Goal: Information Seeking & Learning: Understand process/instructions

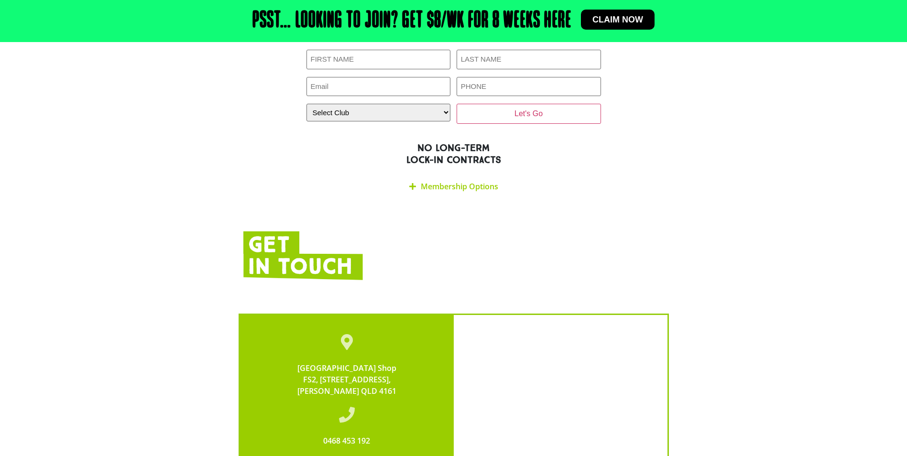
scroll to position [1406, 0]
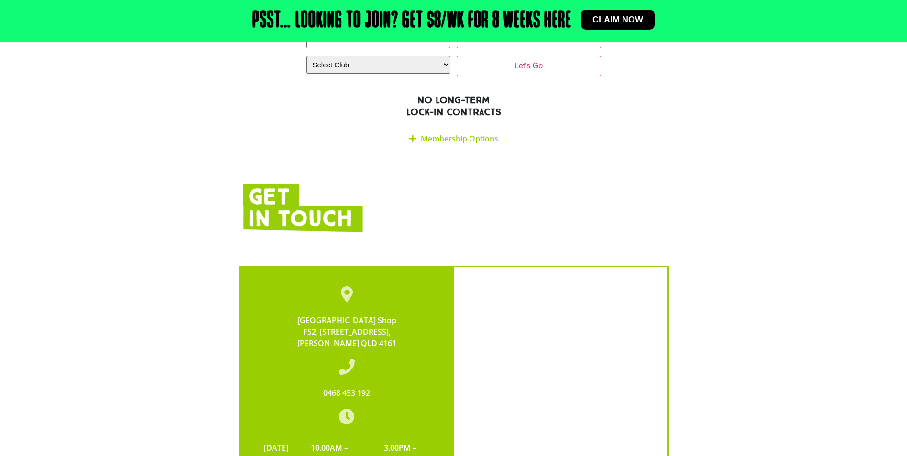
click at [426, 133] on link "Membership Options" at bounding box center [459, 138] width 77 height 11
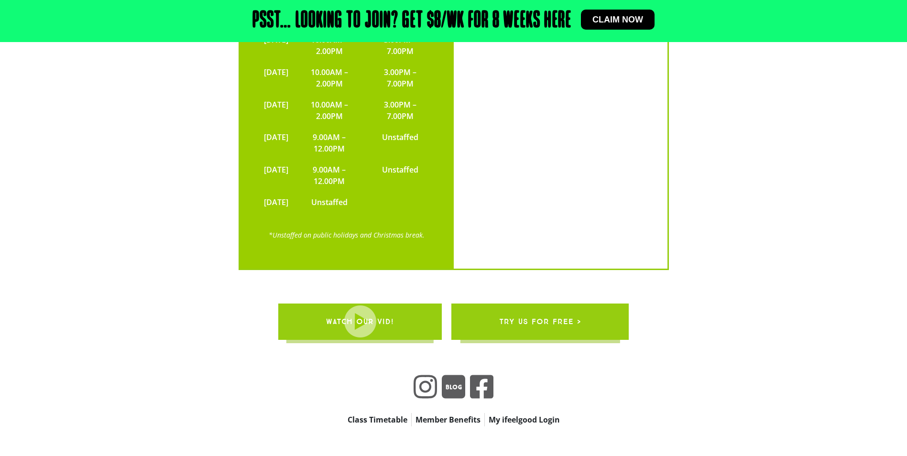
scroll to position [2098, 0]
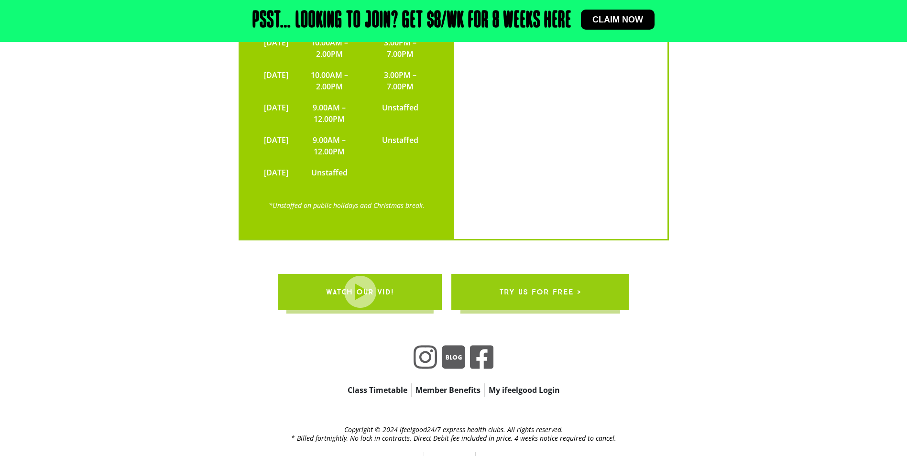
click at [408, 452] on link "FAQ’s" at bounding box center [411, 458] width 25 height 13
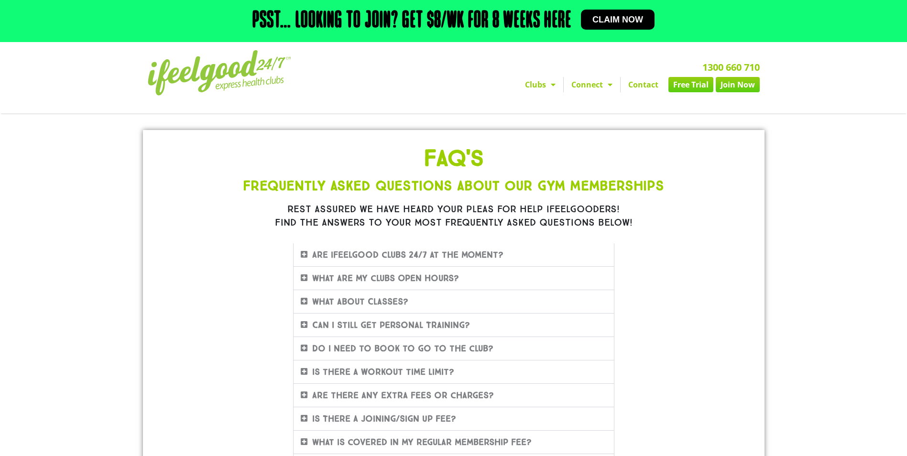
click at [303, 279] on icon at bounding box center [304, 278] width 7 height 8
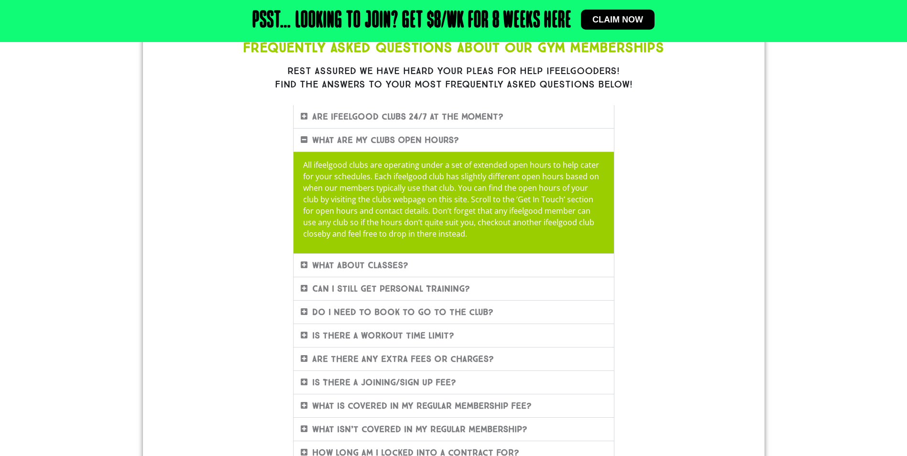
scroll to position [143, 0]
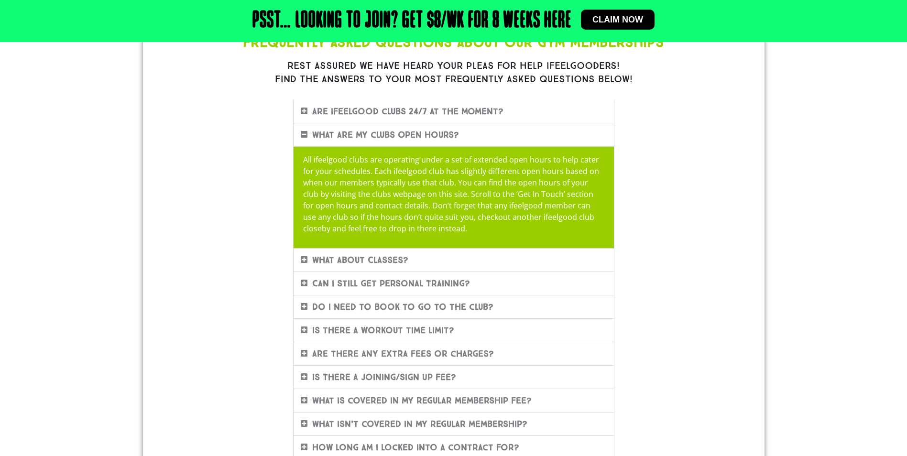
click at [298, 307] on div "Do I need to book to go to the club?" at bounding box center [454, 307] width 320 height 23
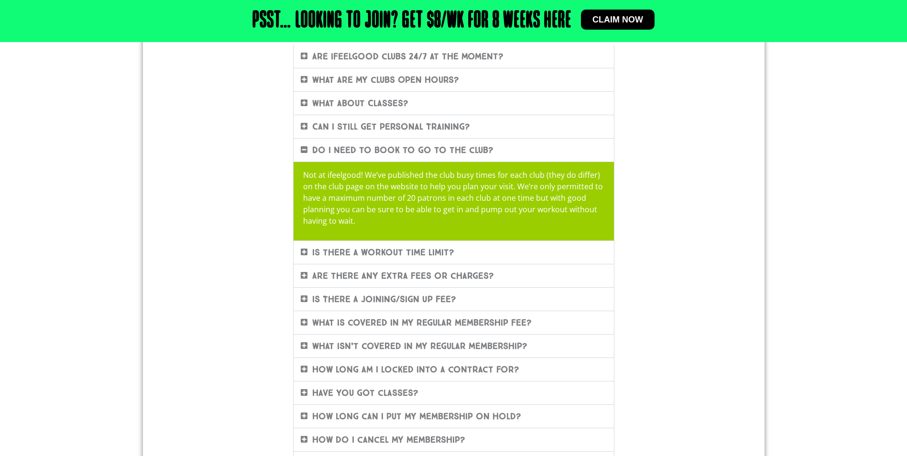
scroll to position [239, 0]
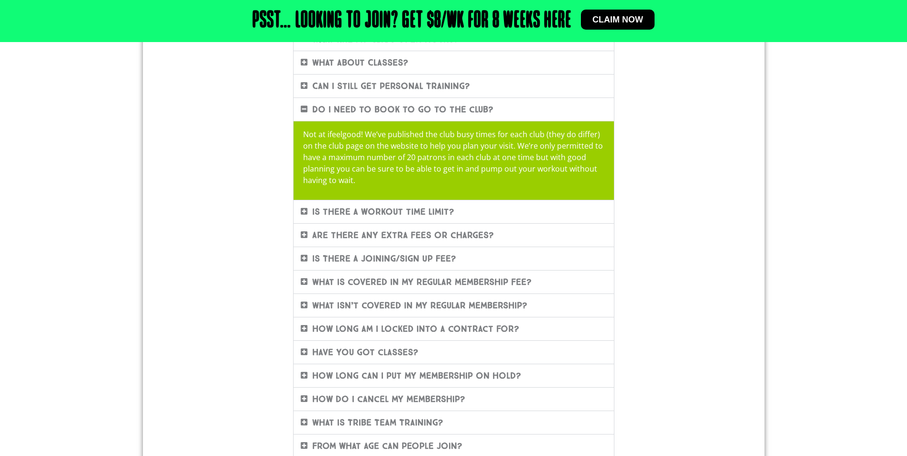
click at [302, 280] on icon at bounding box center [304, 282] width 7 height 8
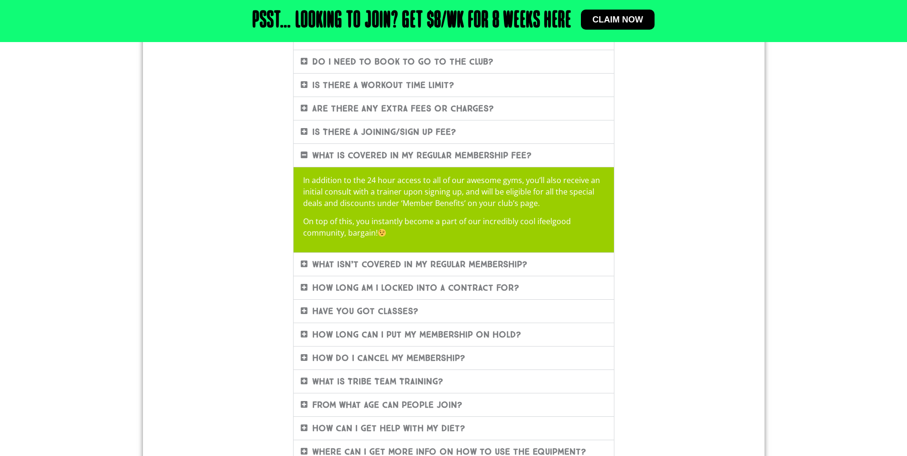
scroll to position [335, 0]
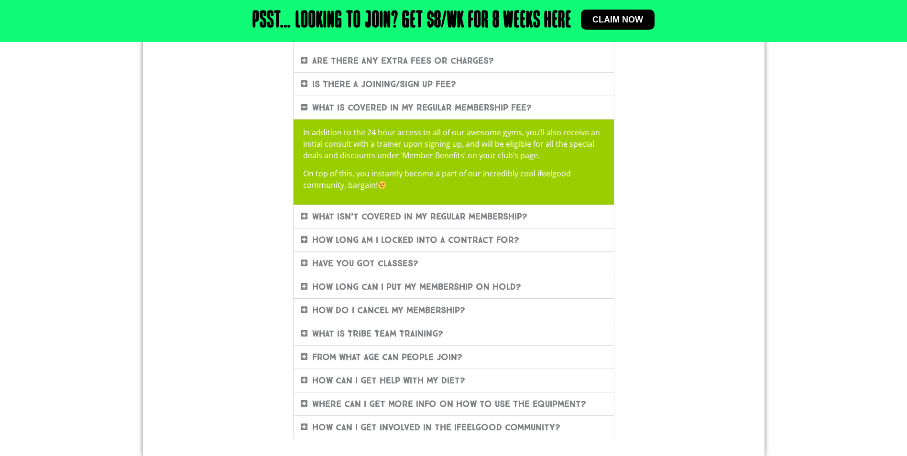
click at [303, 354] on icon at bounding box center [304, 357] width 7 height 8
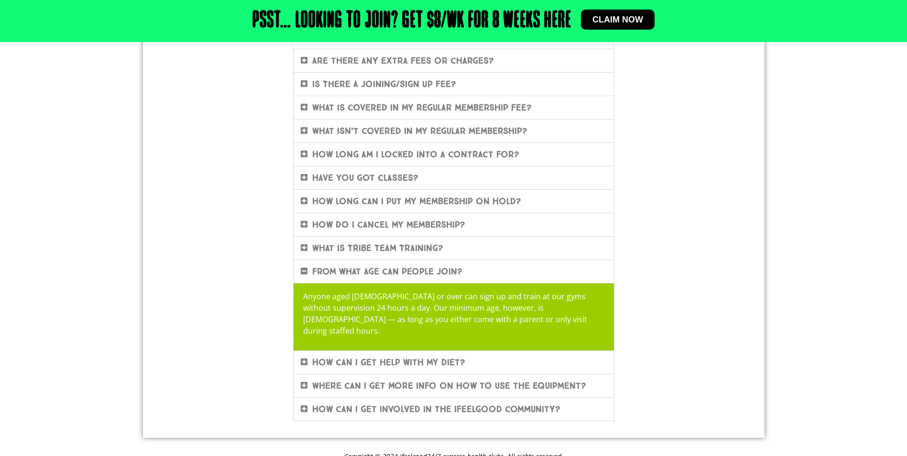
click at [302, 106] on icon at bounding box center [304, 107] width 7 height 8
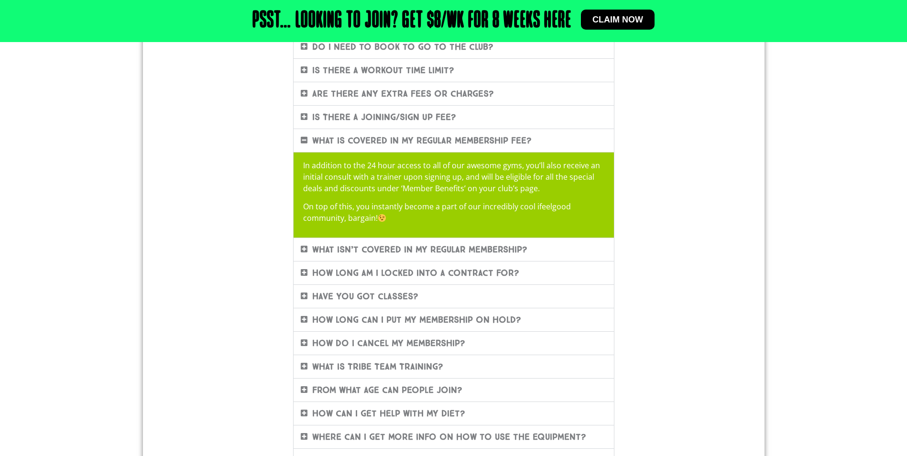
scroll to position [287, 0]
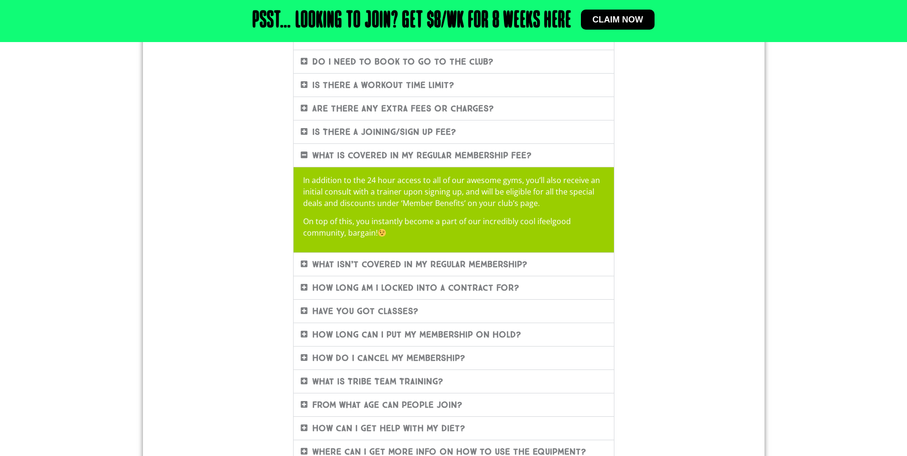
click at [553, 360] on div "How do I cancel my membership?" at bounding box center [454, 358] width 320 height 23
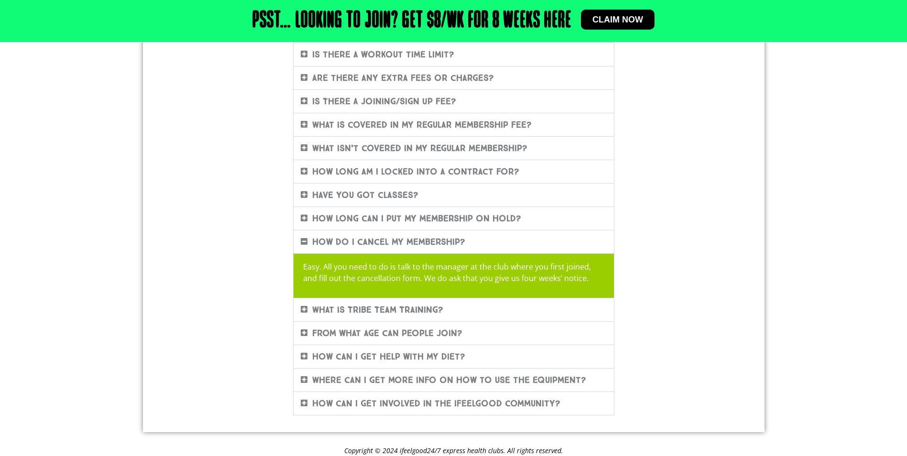
scroll to position [353, 0]
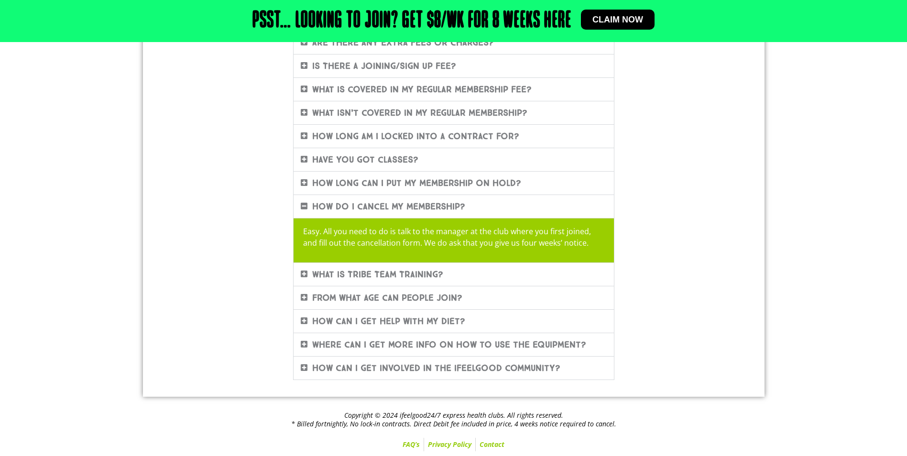
click at [303, 297] on icon at bounding box center [304, 298] width 7 height 8
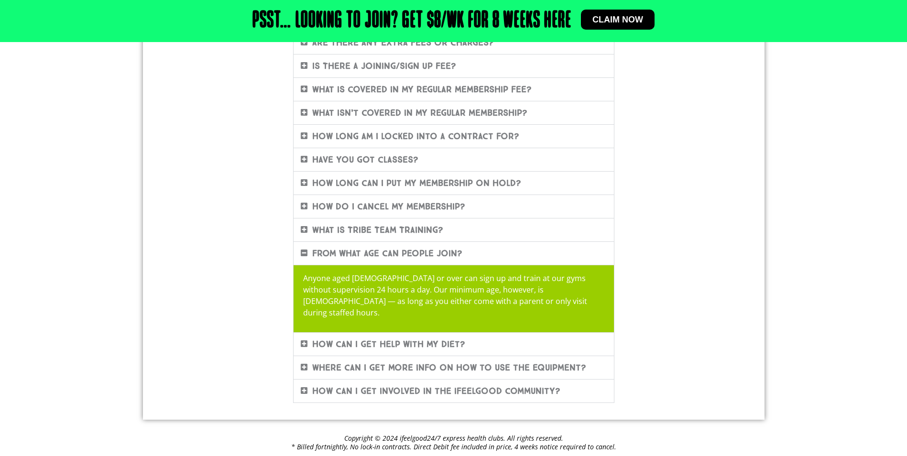
click at [703, 162] on div "FAQ'S Frequently Asked Questions About Our Gym Memberships Rest assured we have…" at bounding box center [453, 98] width 545 height 619
